Goal: Find specific page/section: Find specific page/section

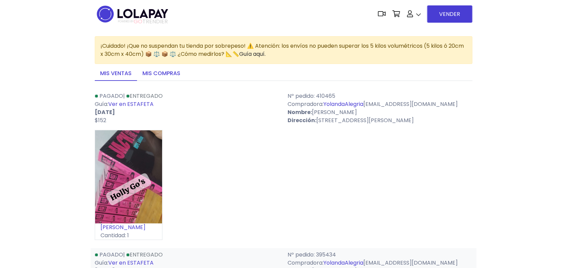
click at [156, 74] on link "Mis compras" at bounding box center [161, 74] width 49 height 14
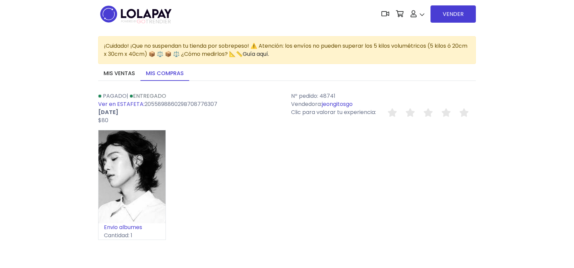
click at [345, 103] on link "jeongitosgo" at bounding box center [337, 104] width 31 height 8
